Goal: Task Accomplishment & Management: Complete application form

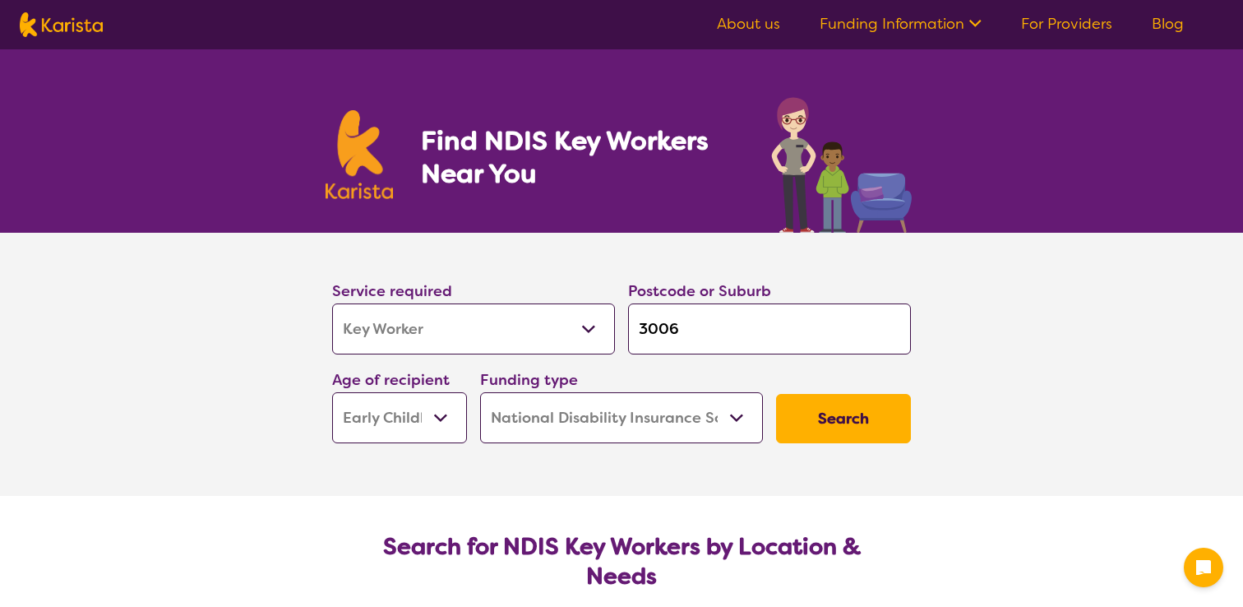
select select "Key Worker"
select select "EC"
select select "NDIS"
select select "Key Worker"
select select "EC"
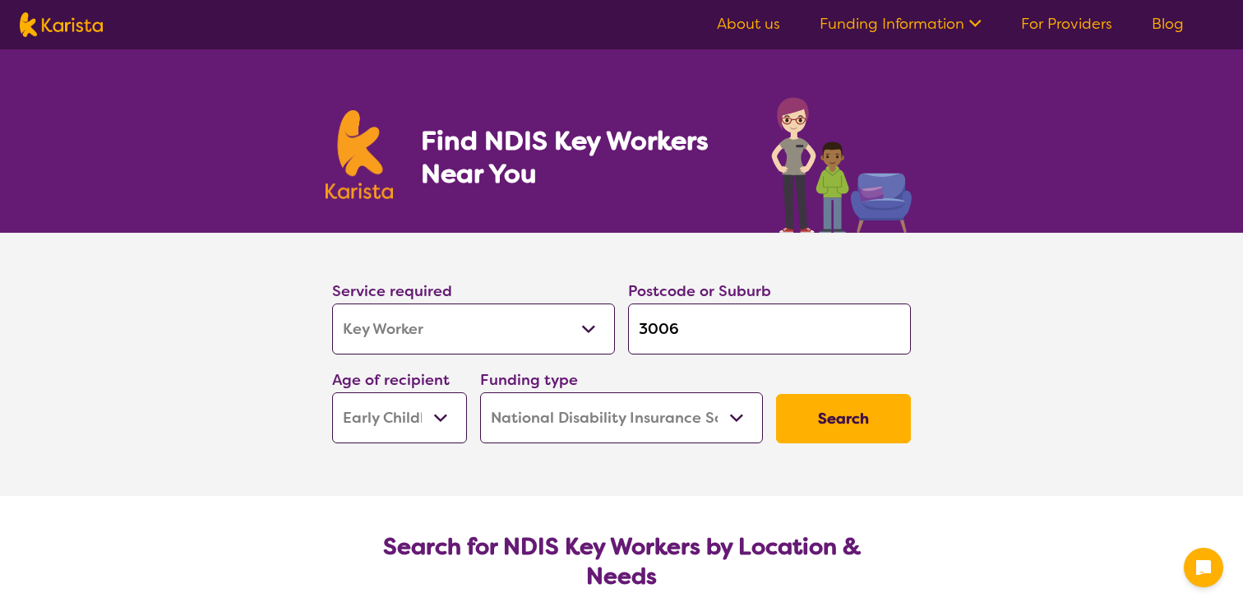
select select "NDIS"
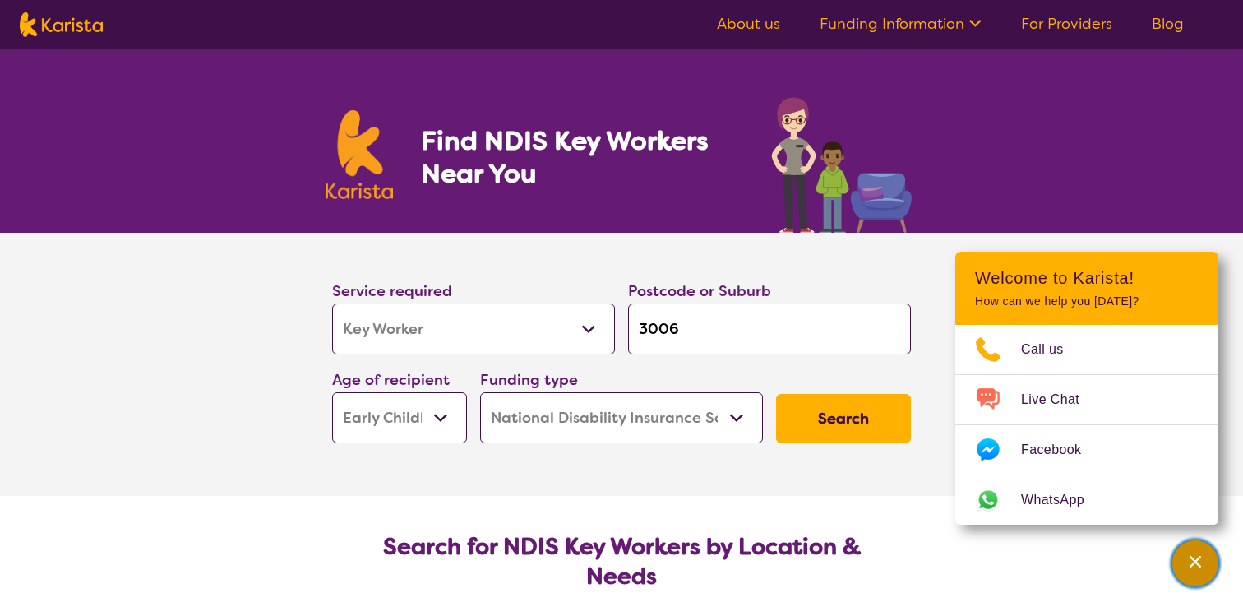
click at [1203, 565] on icon "Channel Menu" at bounding box center [1195, 561] width 16 height 16
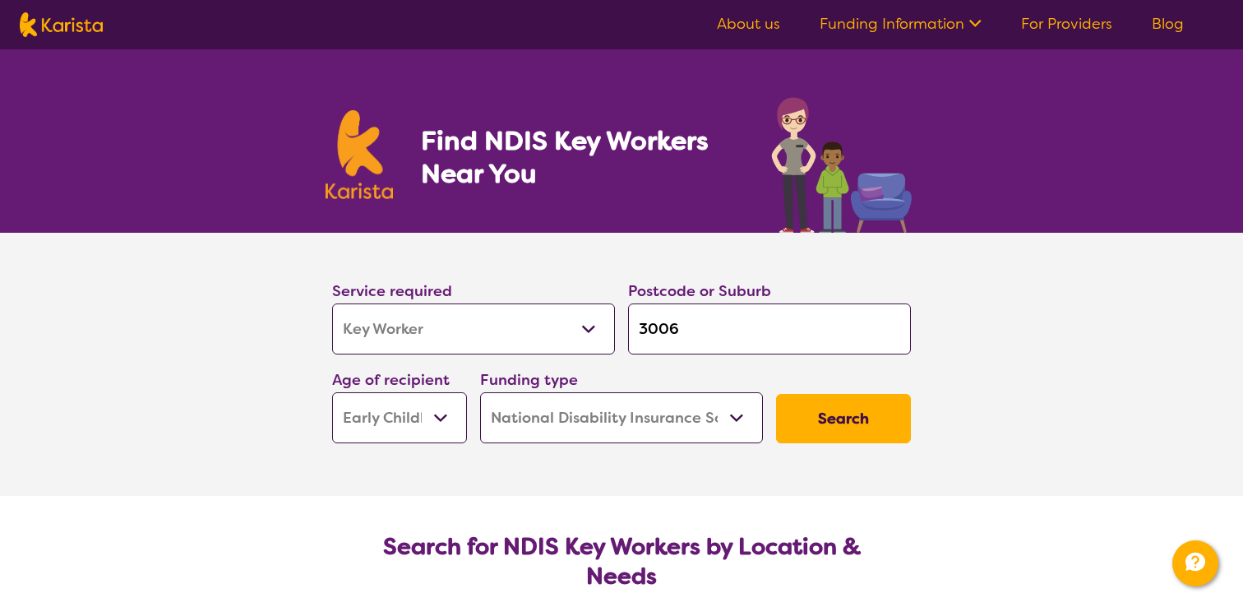
click at [832, 419] on button "Search" at bounding box center [843, 418] width 135 height 49
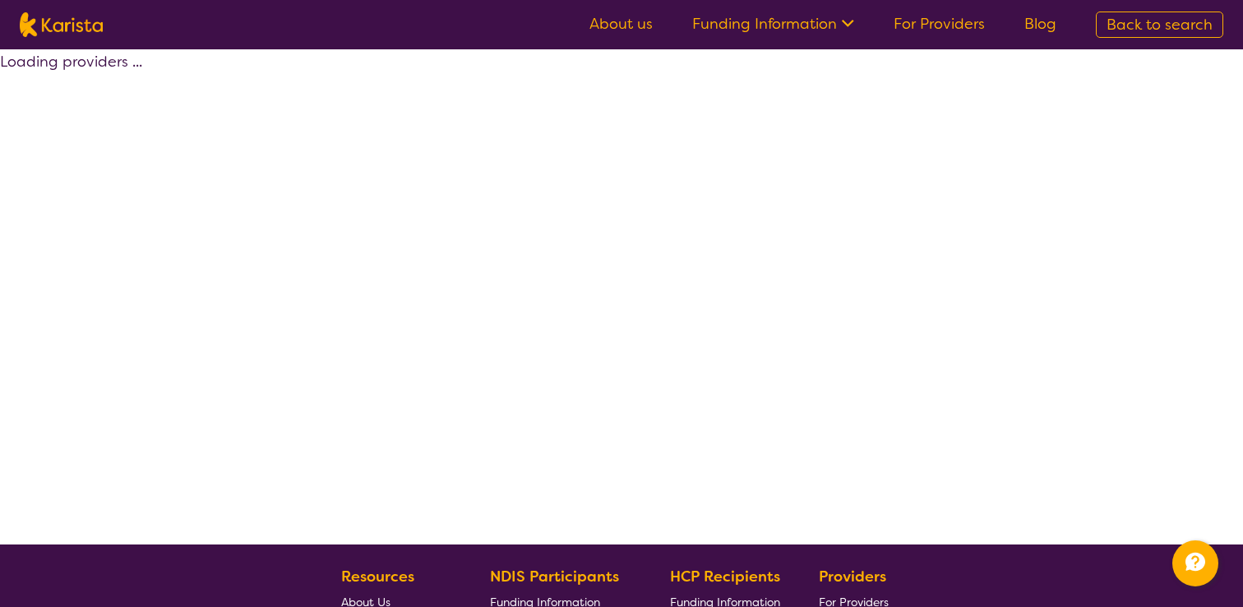
select select "by_score"
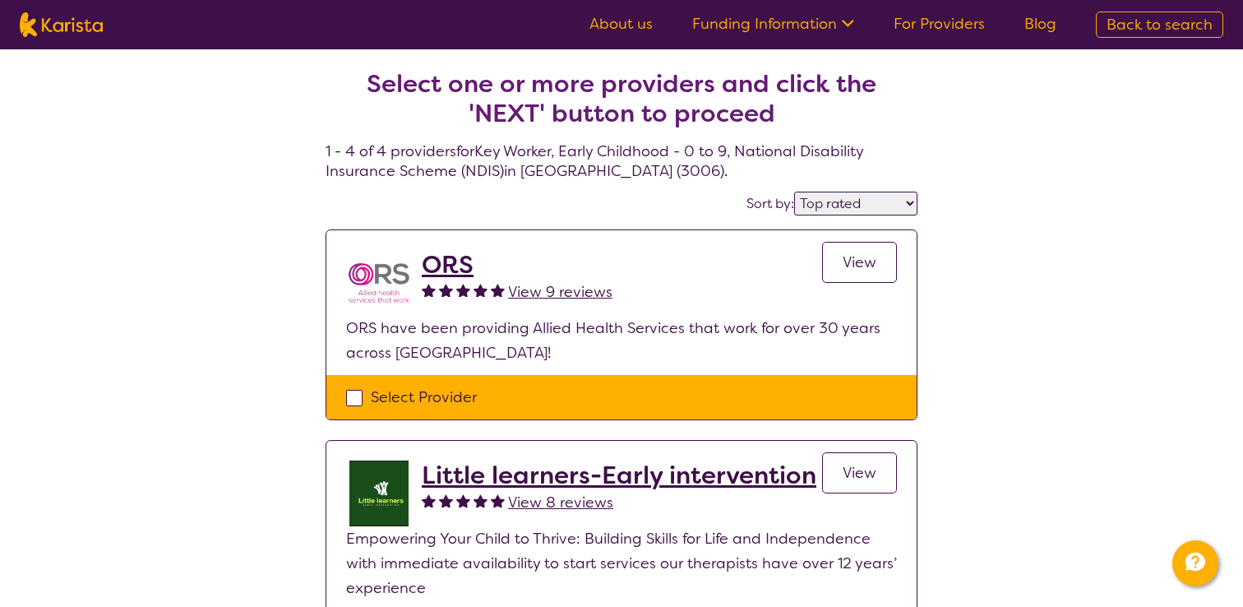
click at [368, 401] on div "Select Provider" at bounding box center [621, 397] width 551 height 25
checkbox input "true"
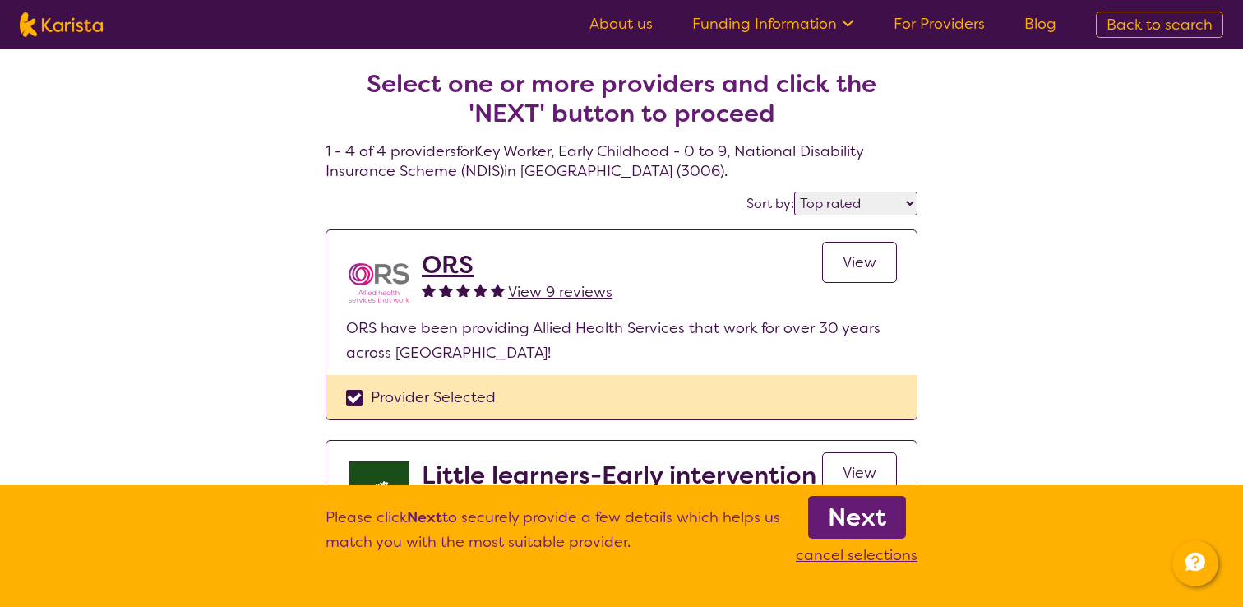
click at [882, 519] on b "Next" at bounding box center [857, 517] width 58 height 33
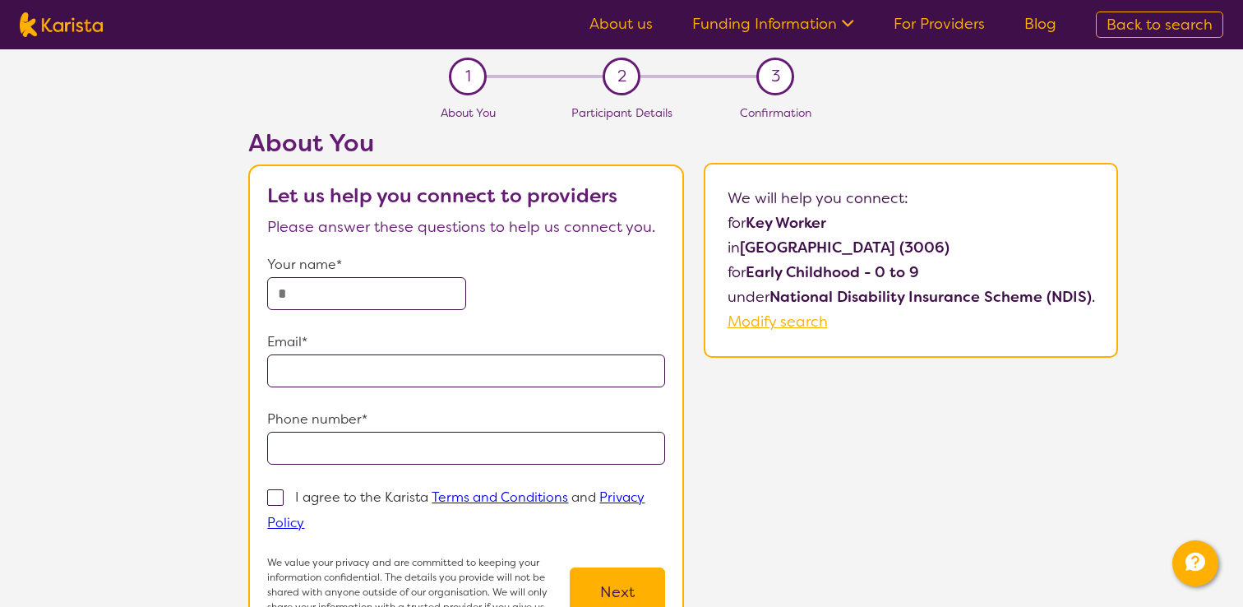
select select "by_score"
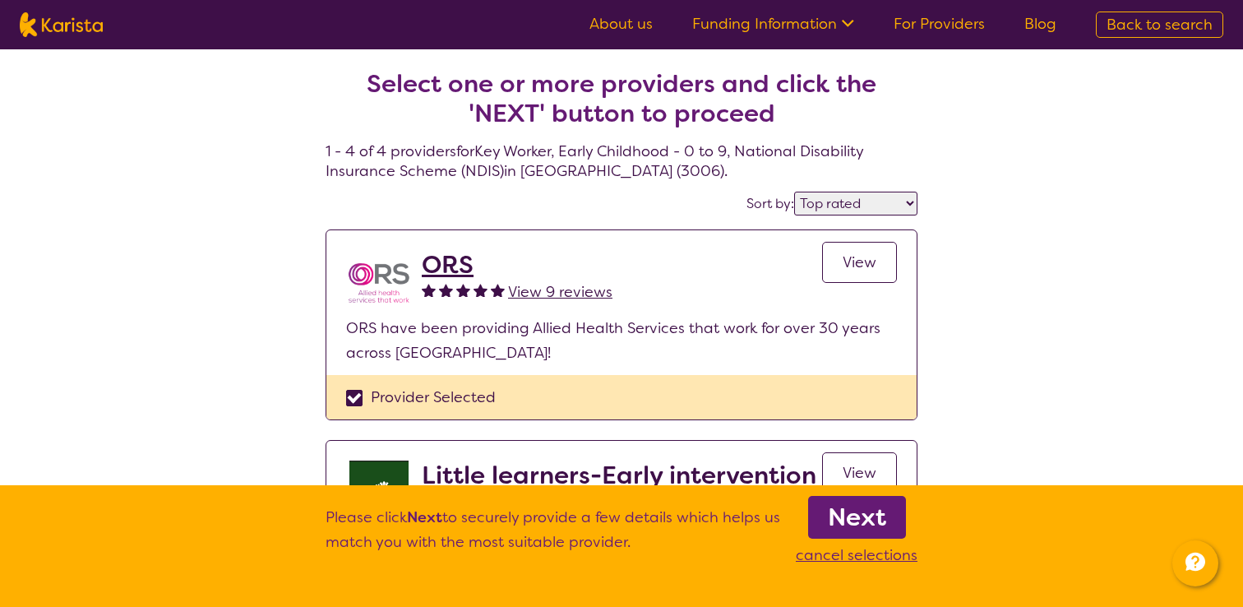
click at [885, 513] on b "Next" at bounding box center [857, 517] width 58 height 33
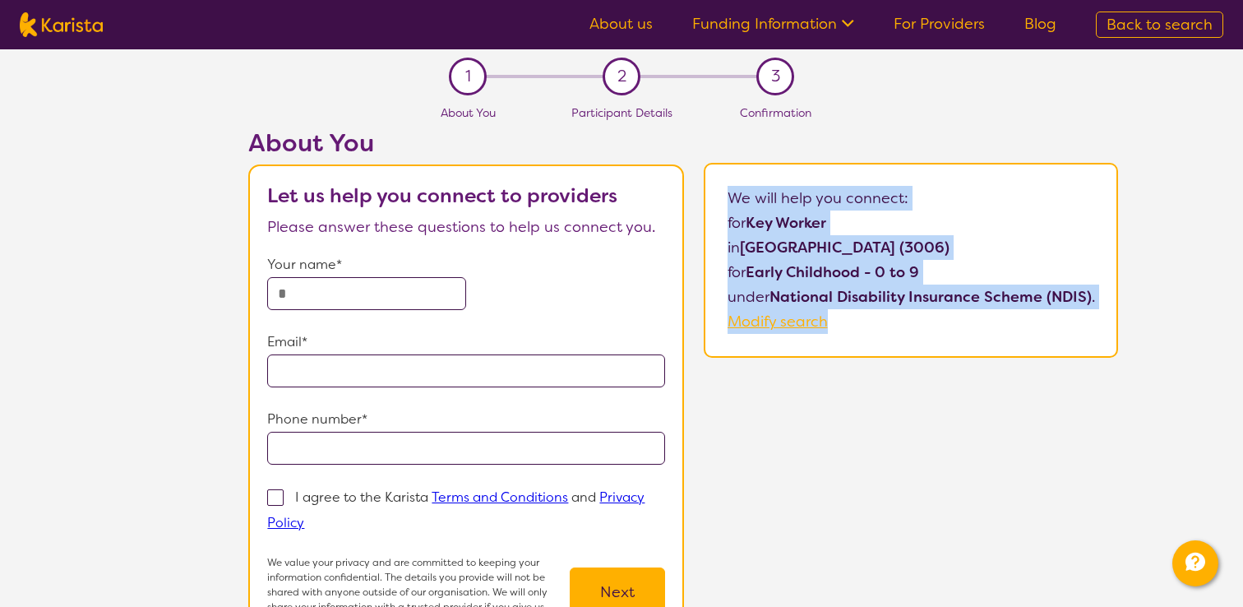
drag, startPoint x: 725, startPoint y: 195, endPoint x: 971, endPoint y: 312, distance: 272.2
click at [971, 312] on div "We will help you connect: for Key Worker in [GEOGRAPHIC_DATA] (3006) for Early …" at bounding box center [911, 260] width 414 height 195
copy div "We will help you connect: for Key Worker in [GEOGRAPHIC_DATA] (3006) for Early …"
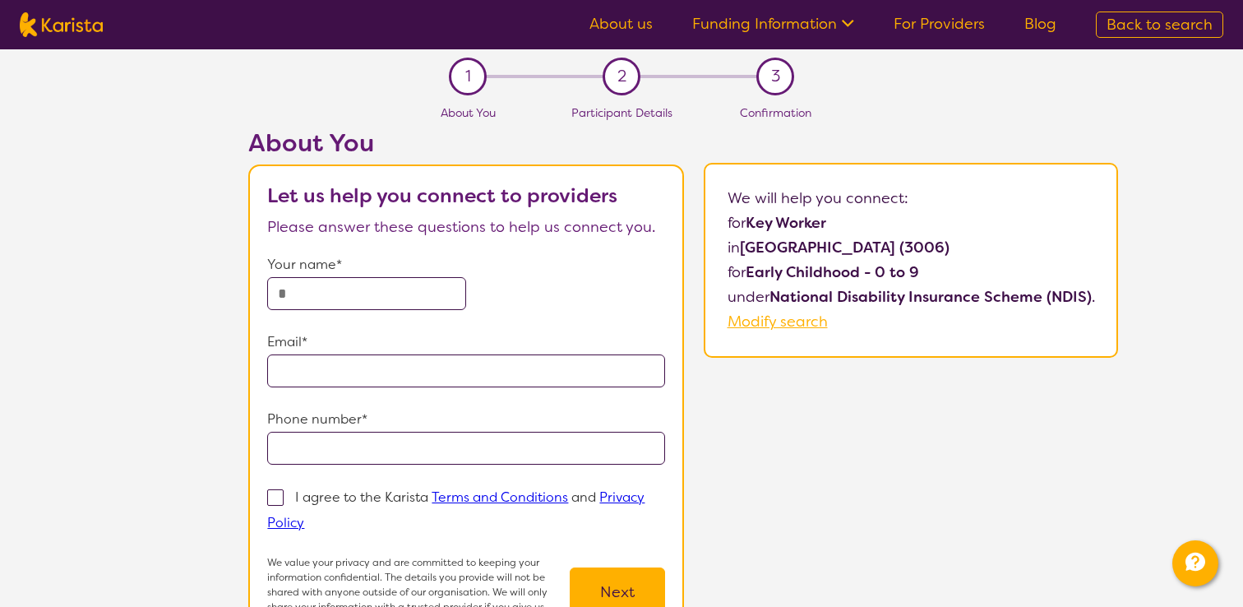
click at [836, 448] on div "About You Let us help you connect to providers Please answer these questions to…" at bounding box center [683, 404] width 1120 height 553
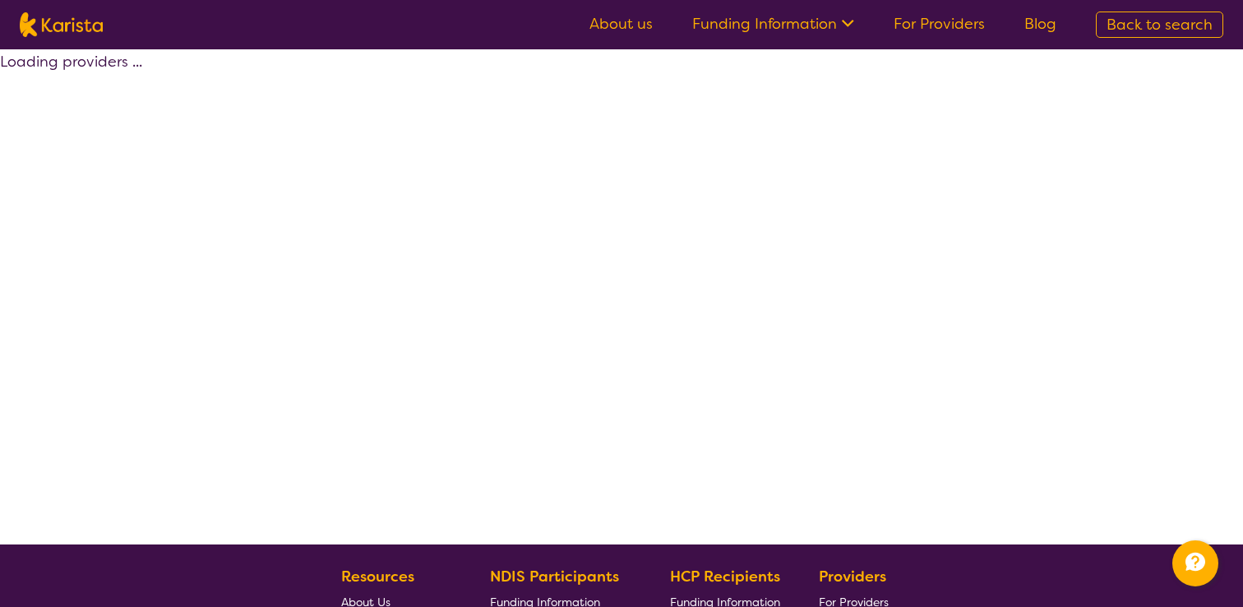
select select "by_score"
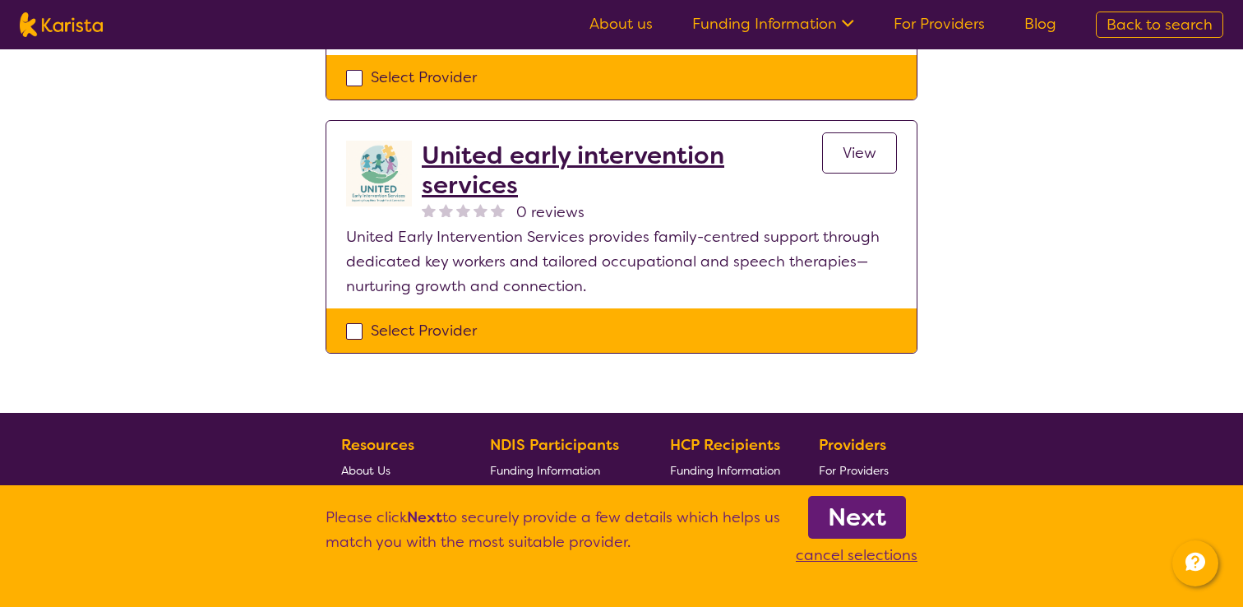
scroll to position [795, 0]
